Goal: Task Accomplishment & Management: Manage account settings

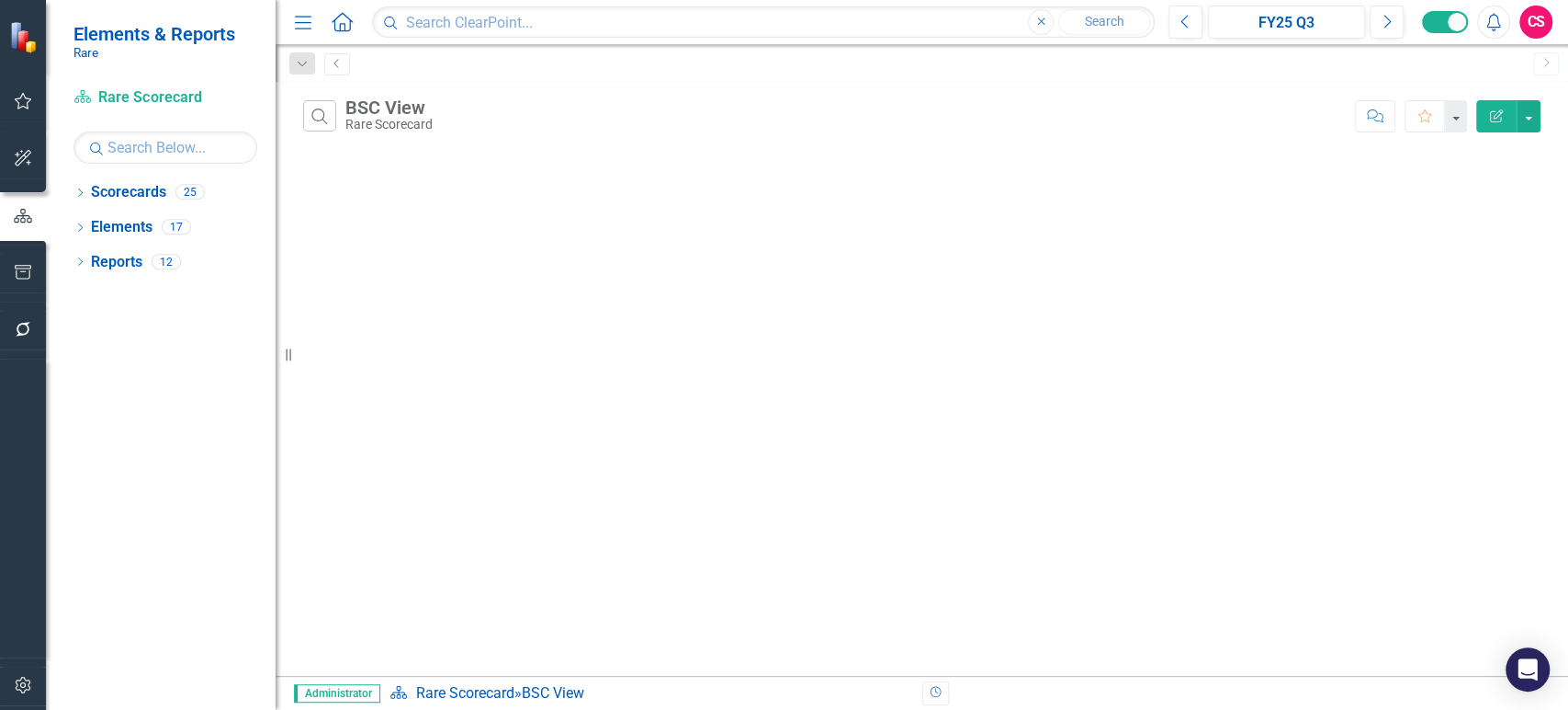
click at [25, 329] on icon "button" at bounding box center [23, 328] width 19 height 15
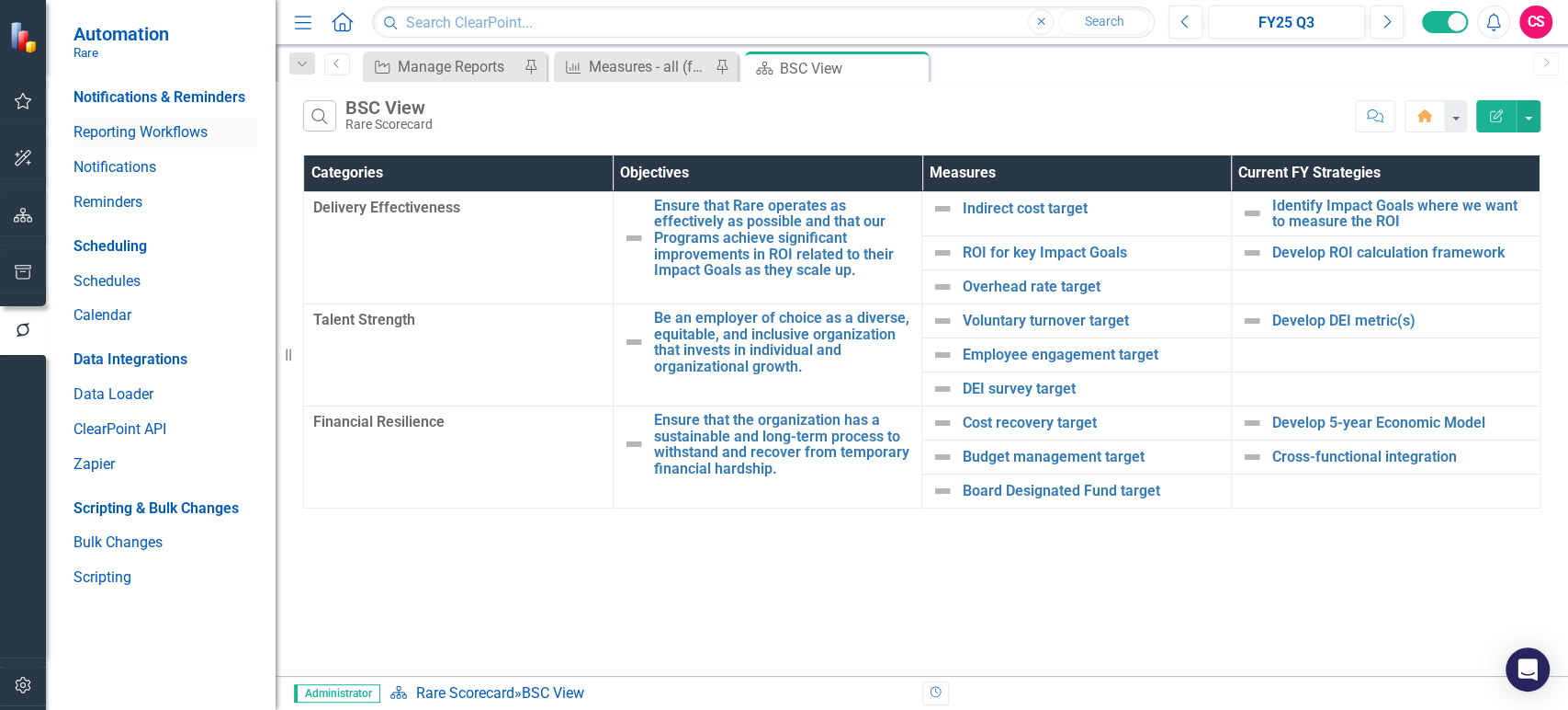
click at [142, 123] on link "Reporting Workflows" at bounding box center [165, 132] width 183 height 21
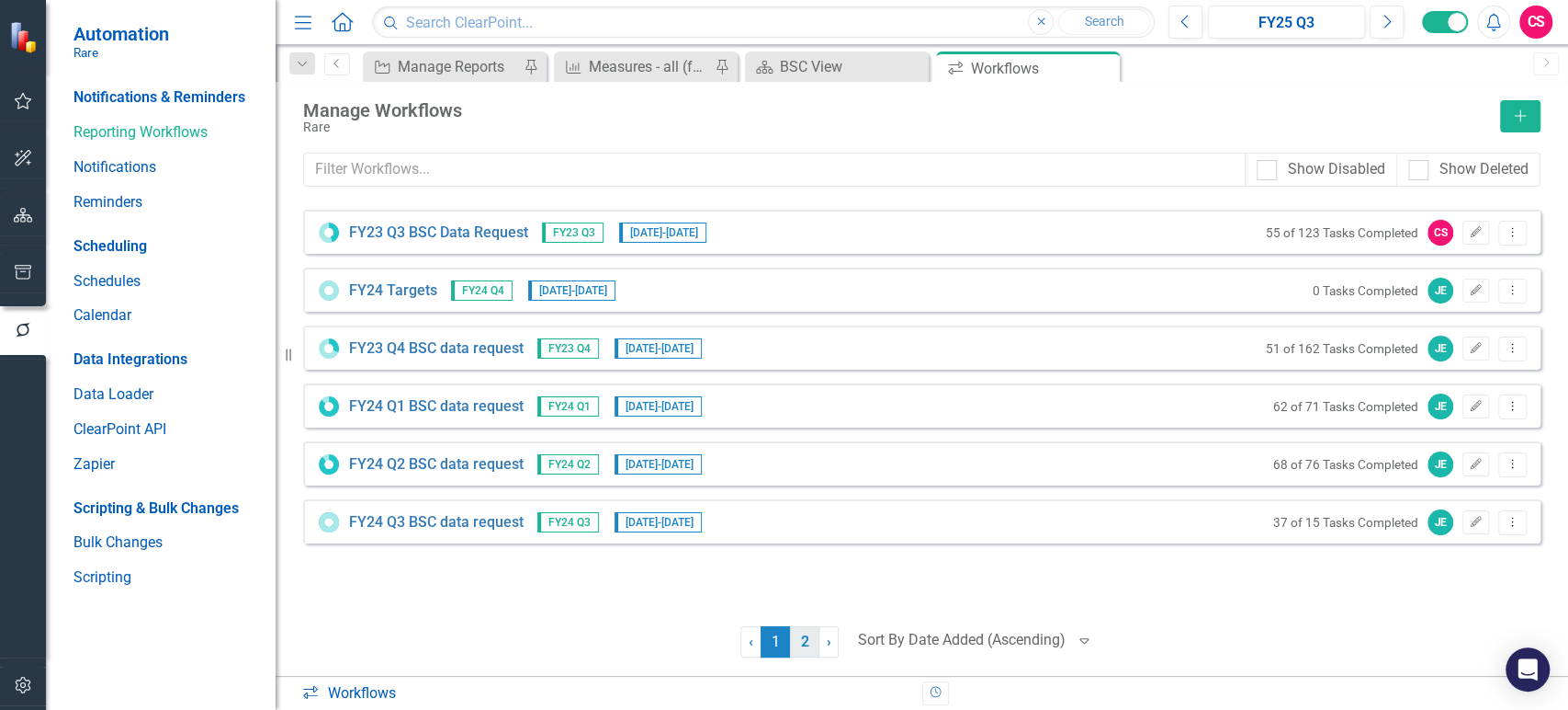
click at [802, 638] on link "2" at bounding box center [805, 642] width 30 height 32
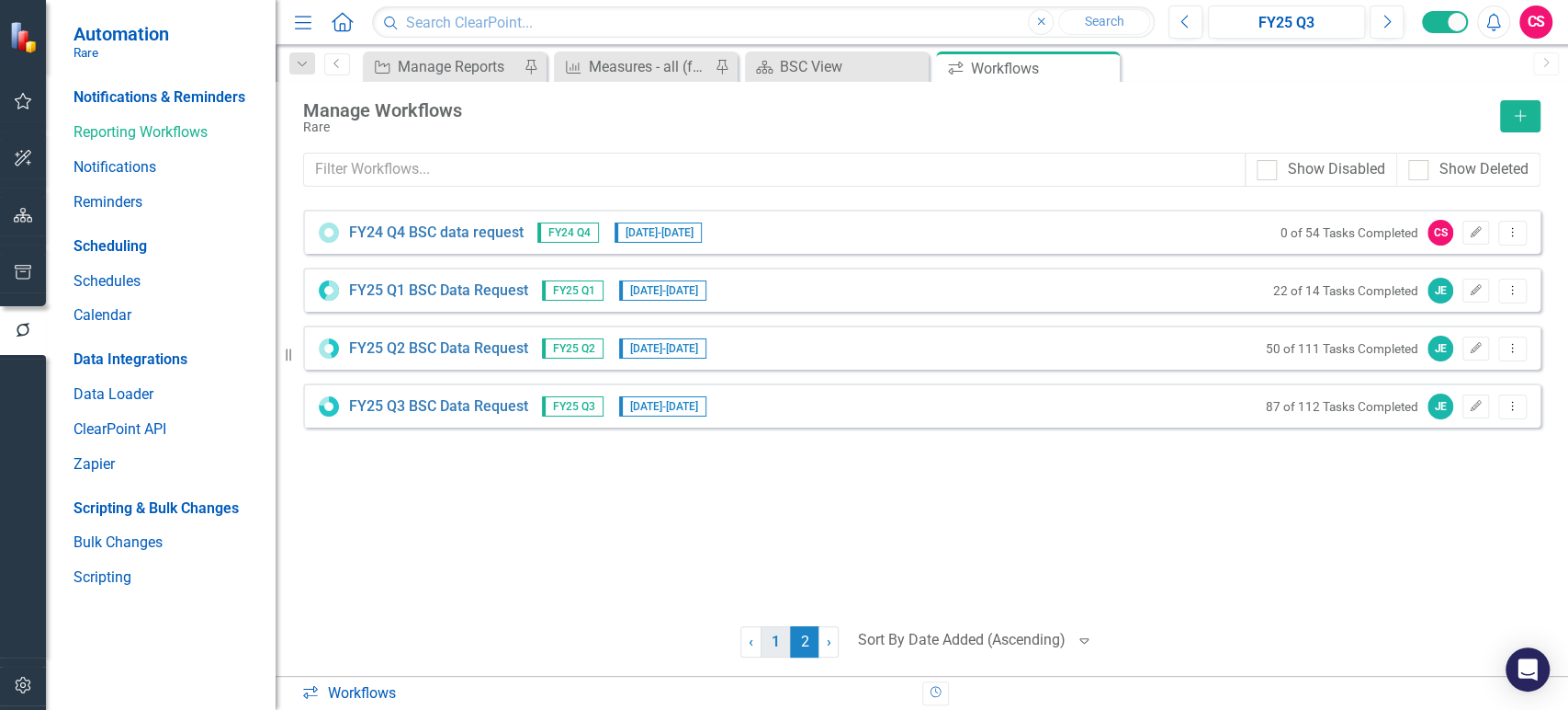
click at [782, 645] on link "1" at bounding box center [776, 642] width 30 height 32
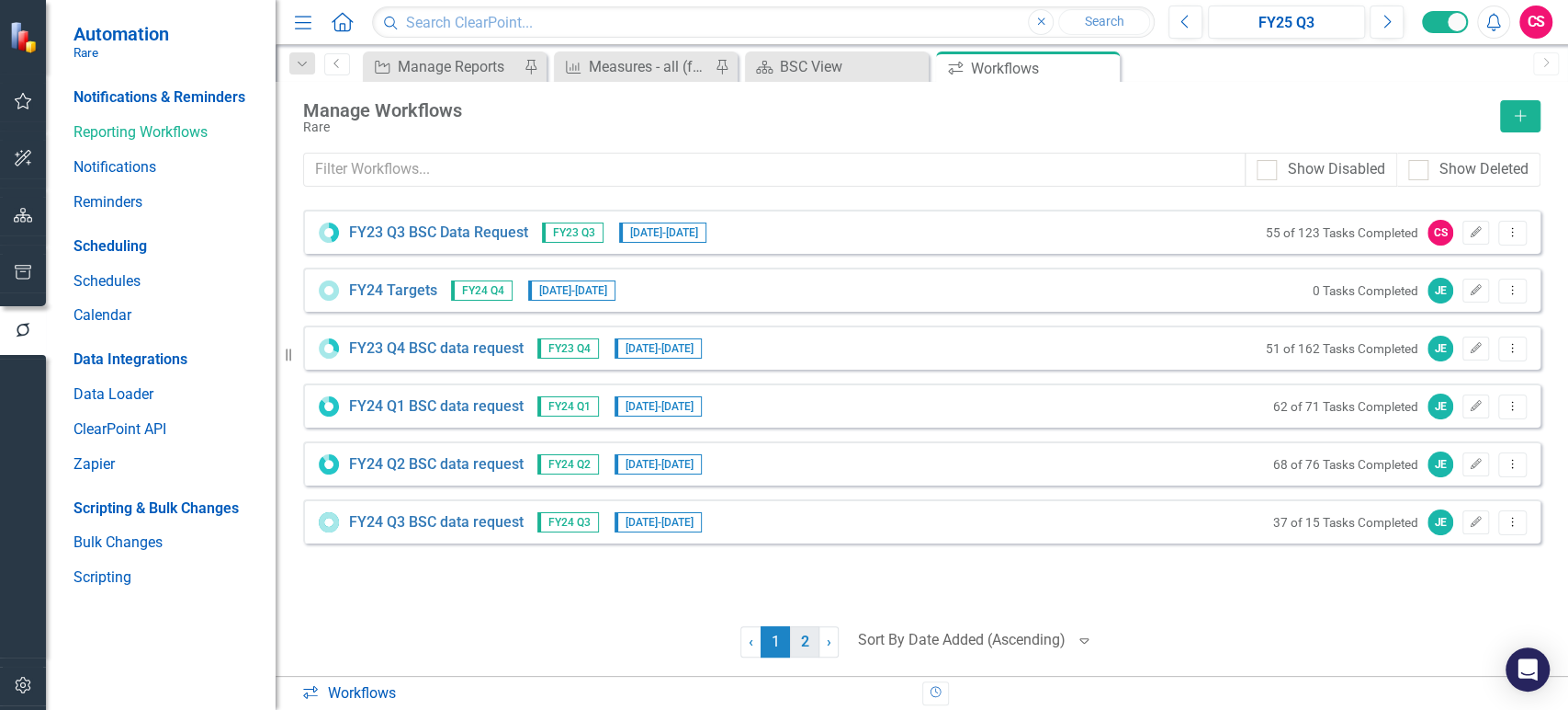
click at [798, 649] on link "2" at bounding box center [805, 642] width 30 height 32
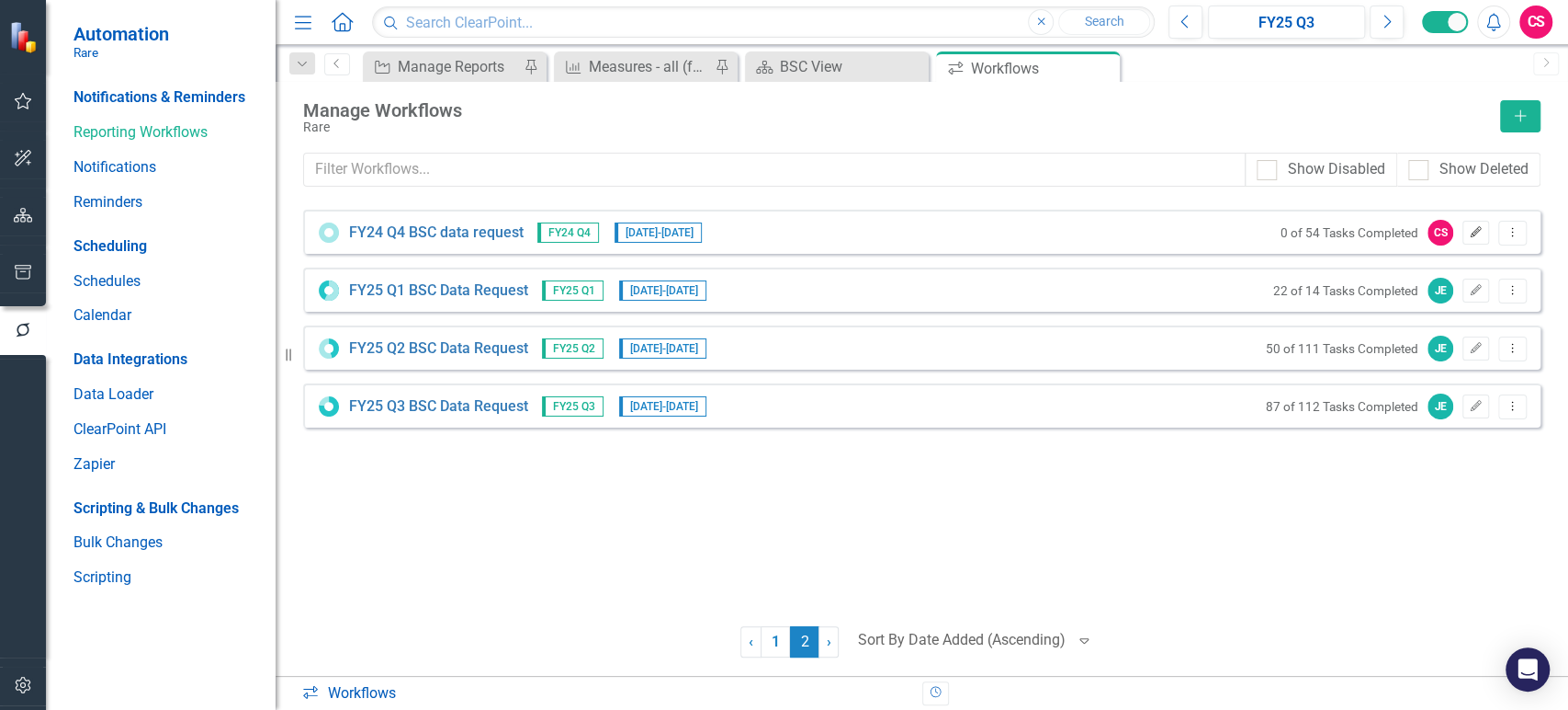
click at [1472, 231] on icon "Edit" at bounding box center [1476, 232] width 14 height 11
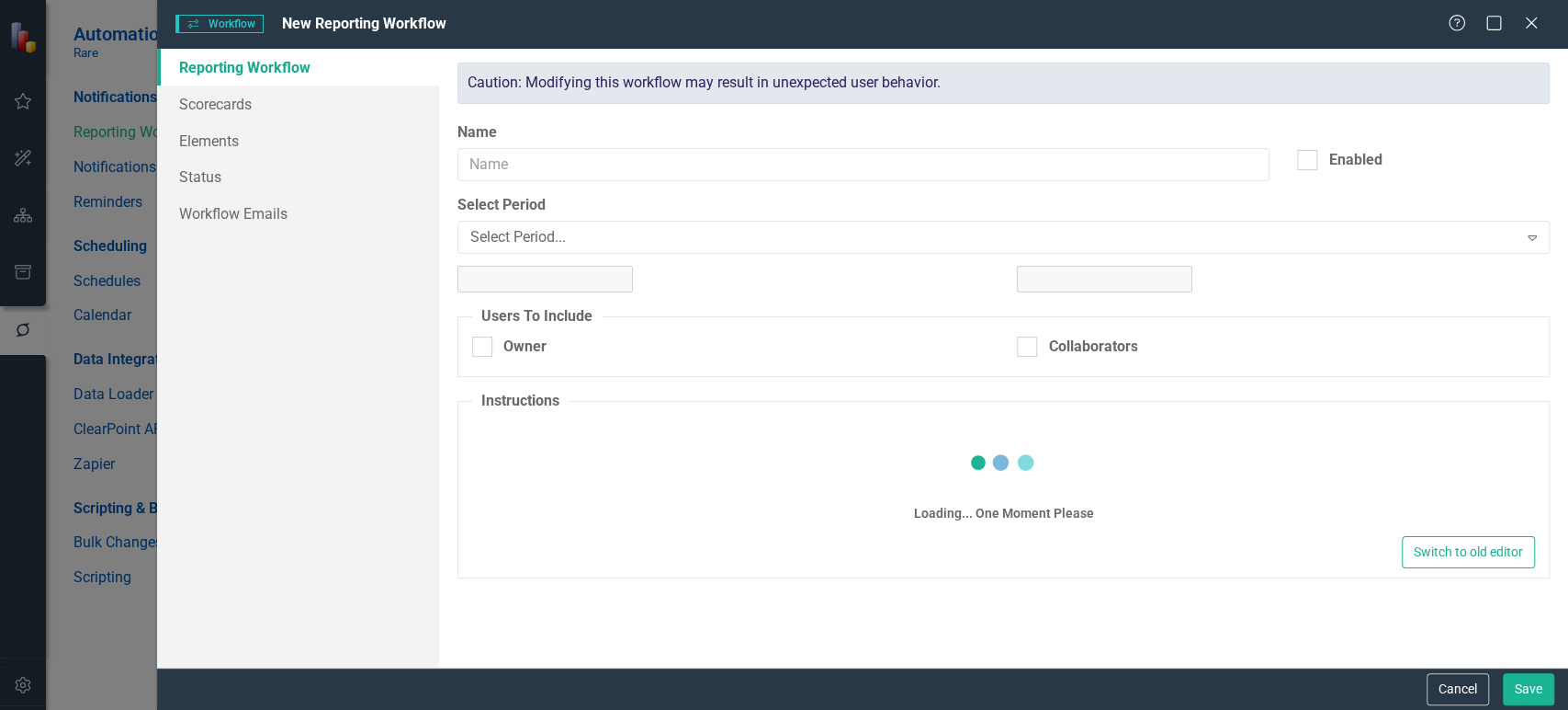
type input "FY24 Q4 BSC data request"
checkbox input "true"
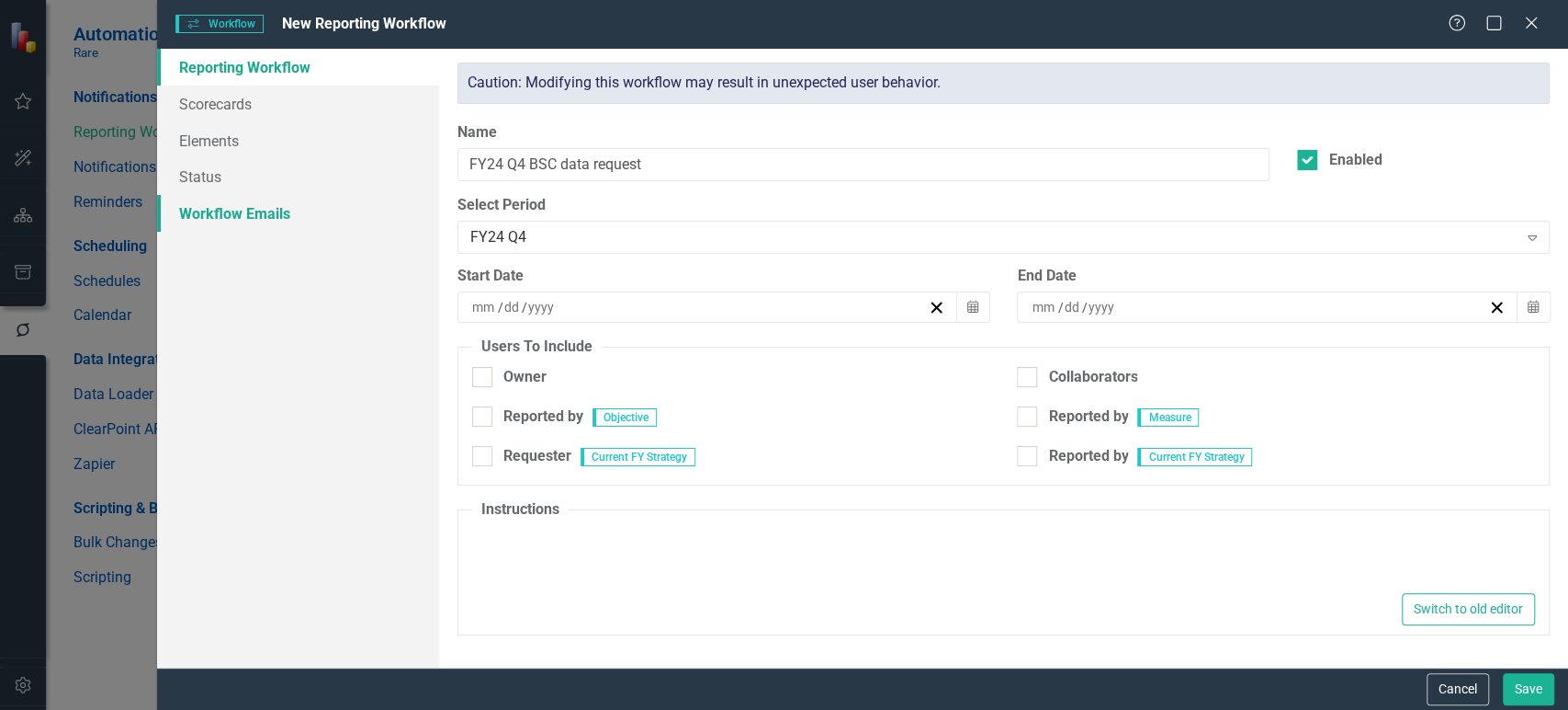
type textarea "<p>Please enter your FY2024 Q4 stats <strong>by [DATE].</strong> Thank you!</p>…"
click at [335, 200] on link "Workflow Emails" at bounding box center [298, 213] width 282 height 37
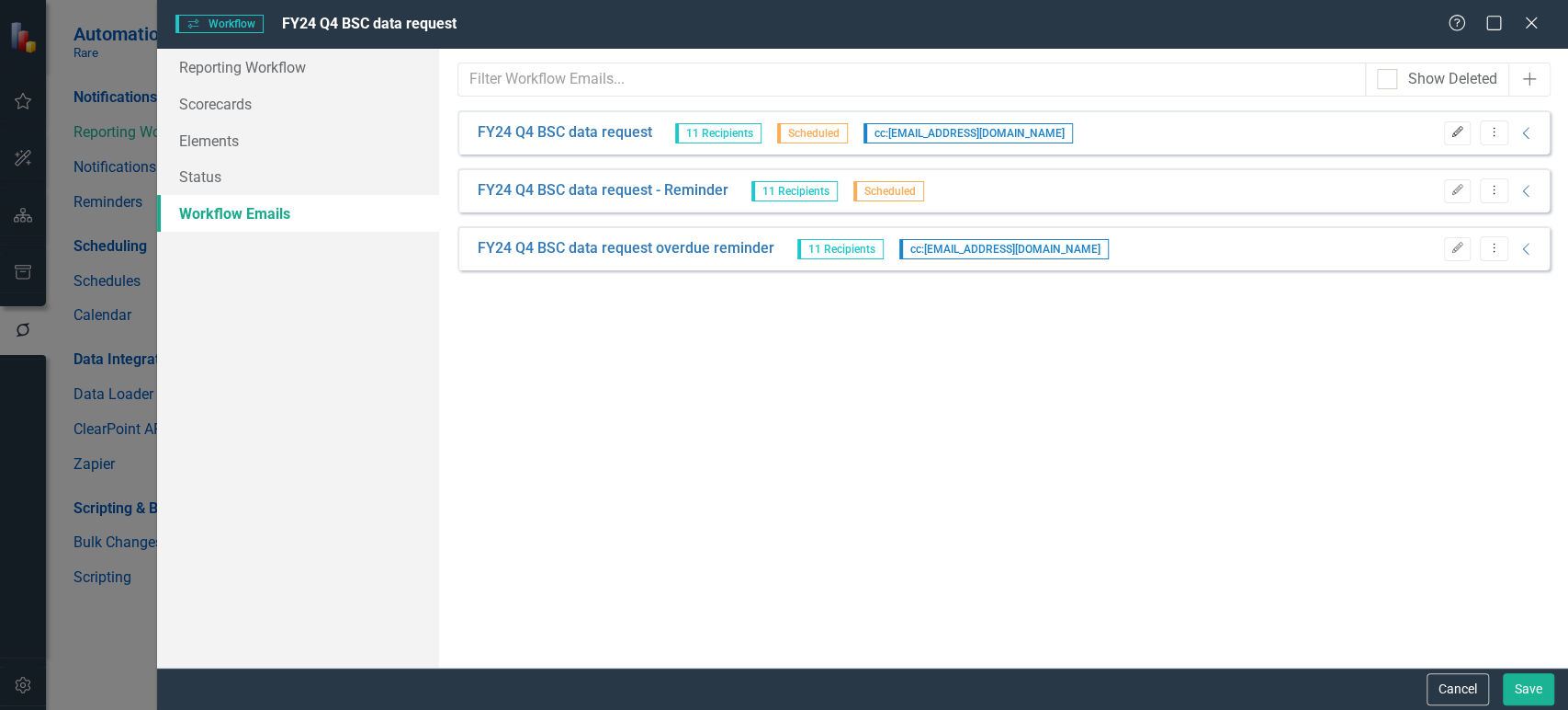
click at [1454, 131] on icon "Edit" at bounding box center [1458, 132] width 14 height 11
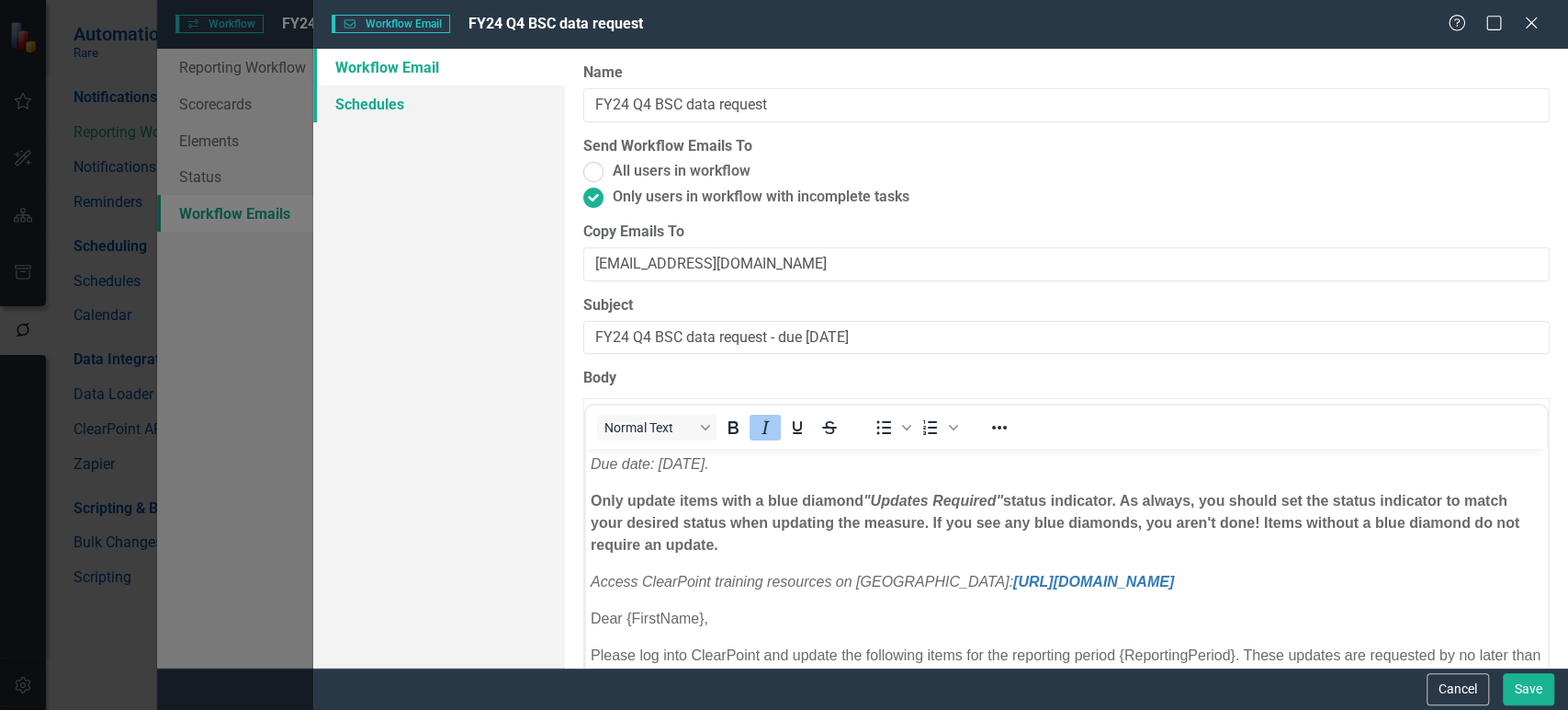
click at [468, 105] on link "Schedules" at bounding box center [438, 103] width 251 height 37
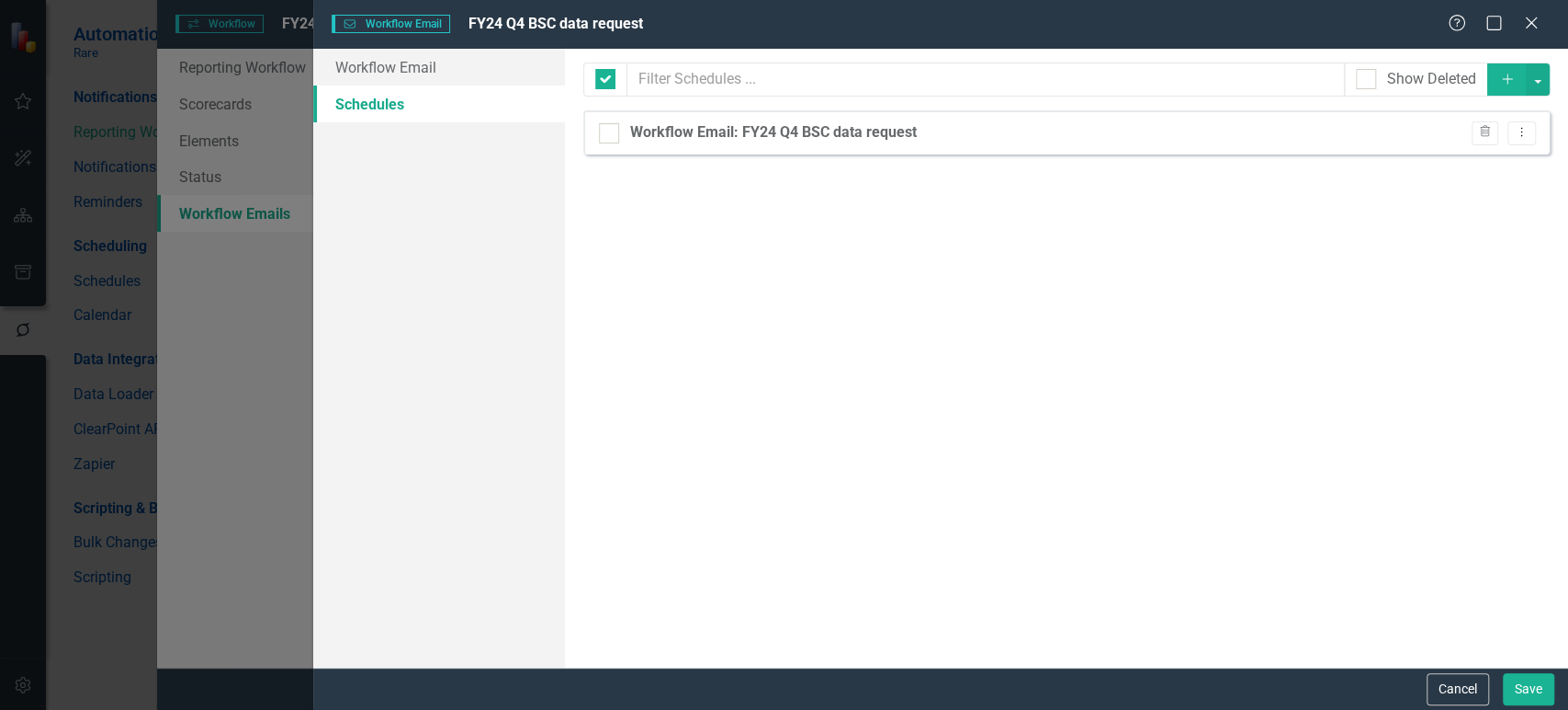
checkbox input "false"
click at [1445, 676] on button "Cancel" at bounding box center [1458, 689] width 62 height 32
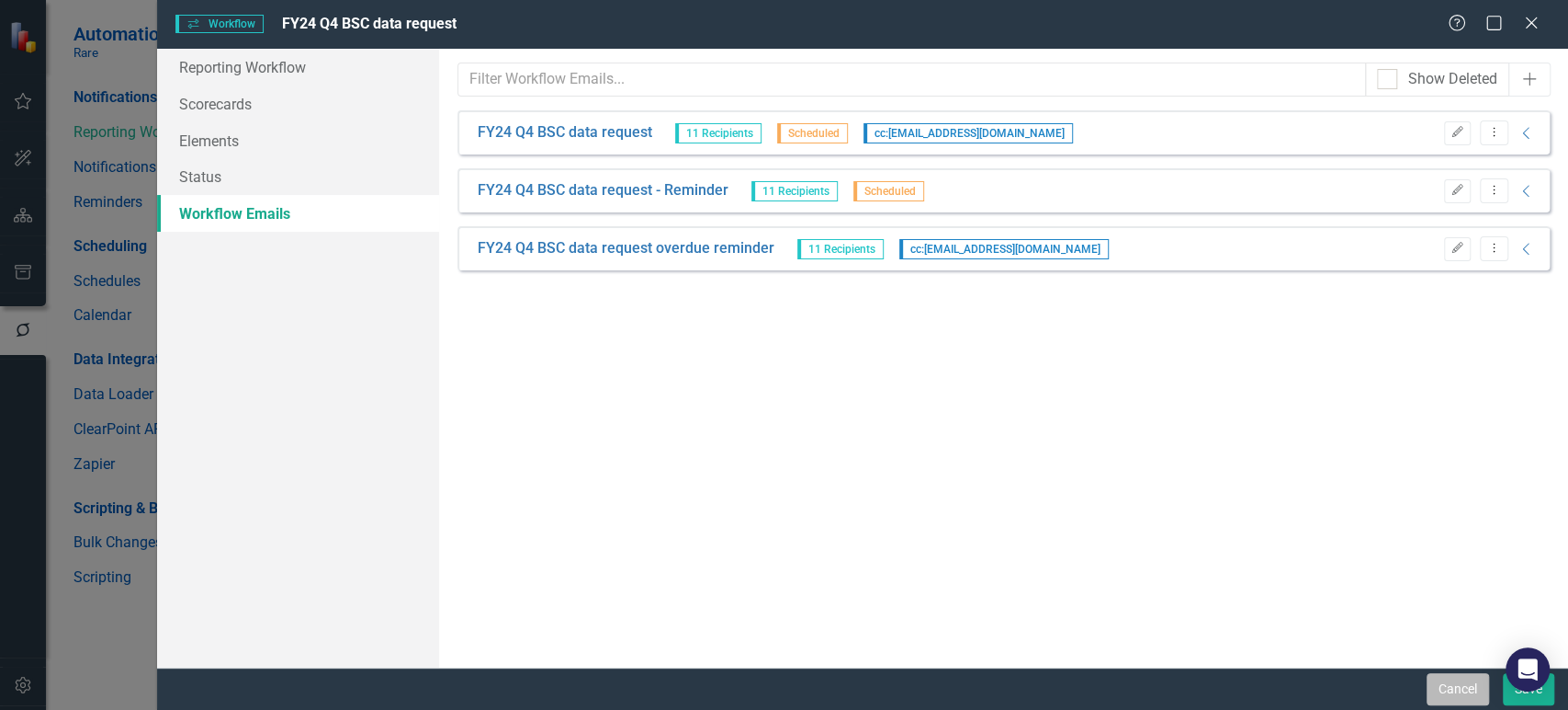
click at [1452, 689] on button "Cancel" at bounding box center [1458, 689] width 62 height 32
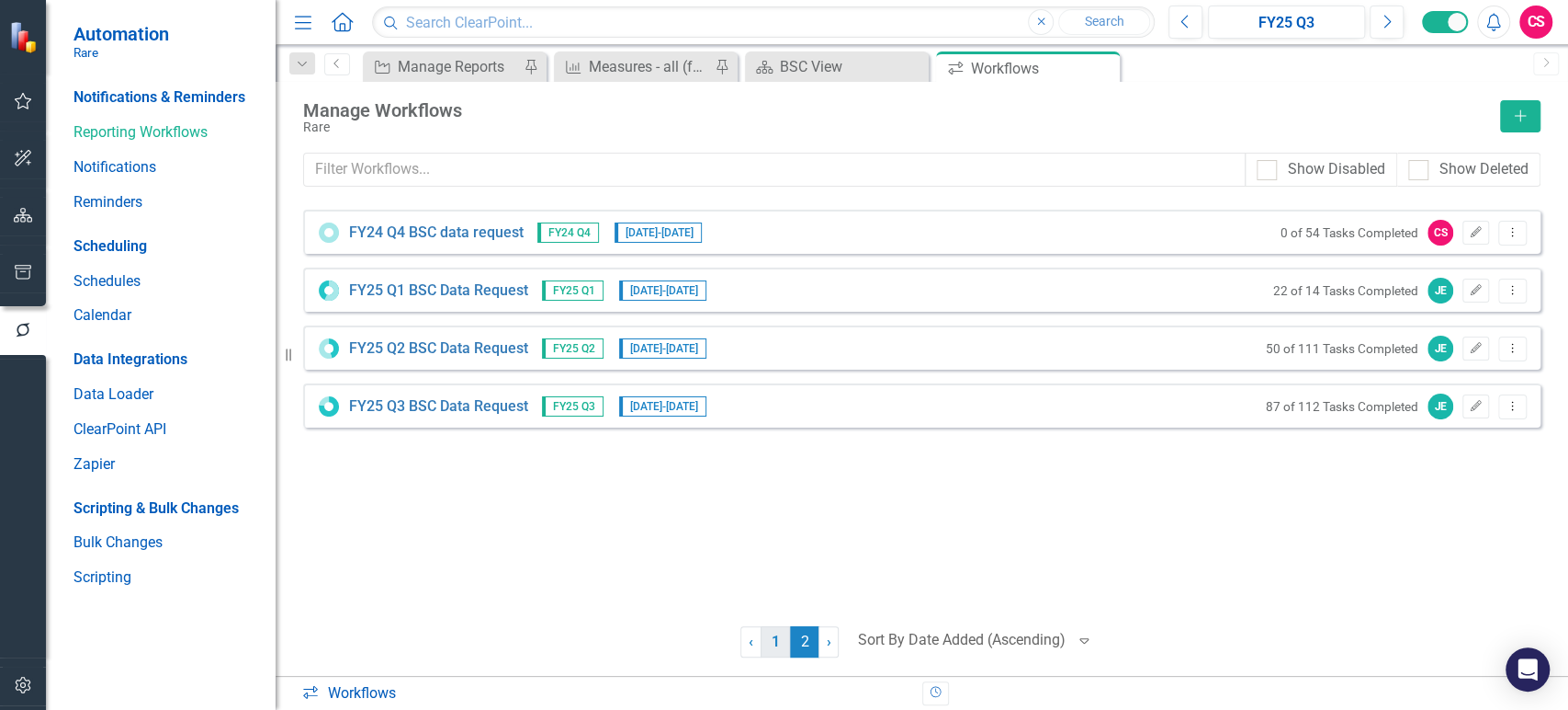
click at [774, 638] on link "1" at bounding box center [776, 642] width 30 height 32
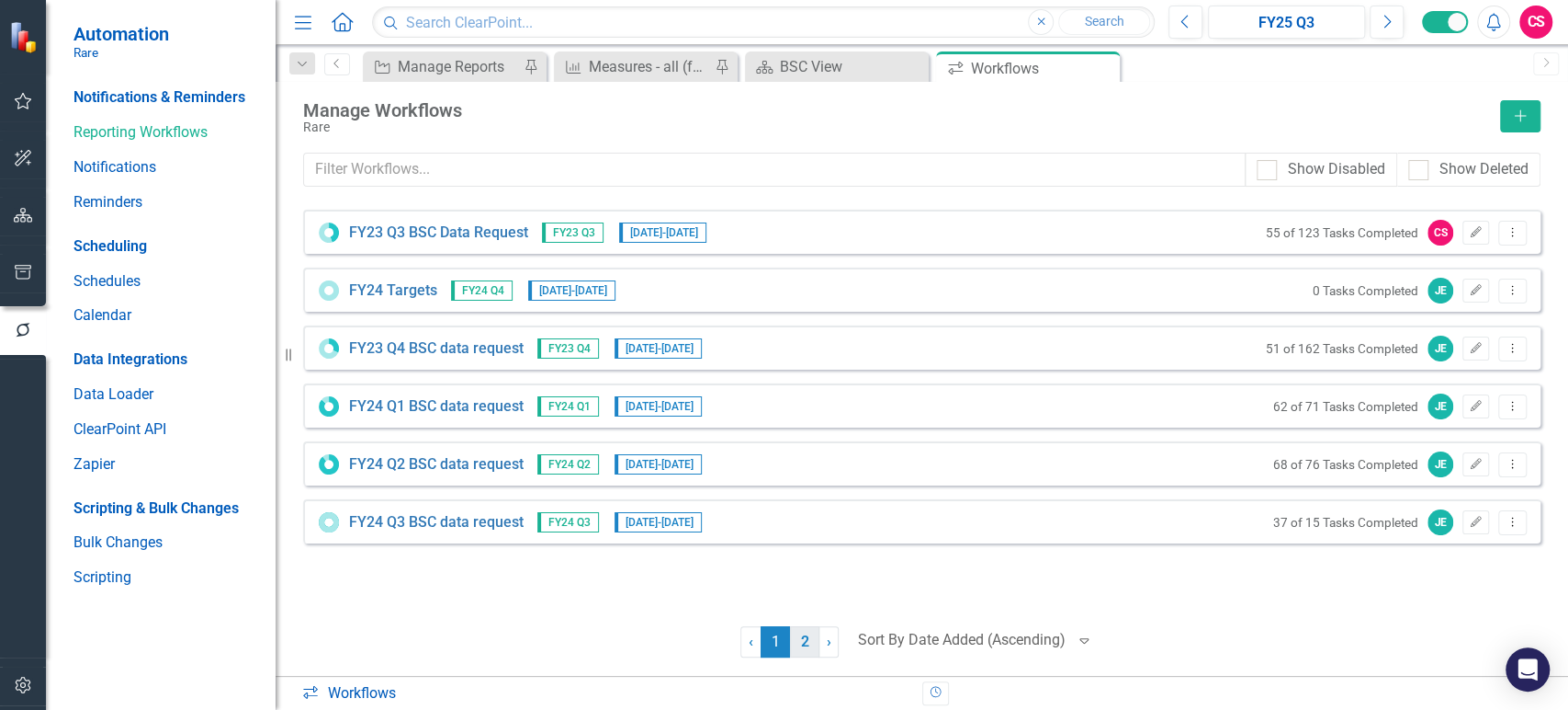
click at [801, 639] on link "2" at bounding box center [805, 642] width 30 height 32
